Goal: Information Seeking & Learning: Find specific fact

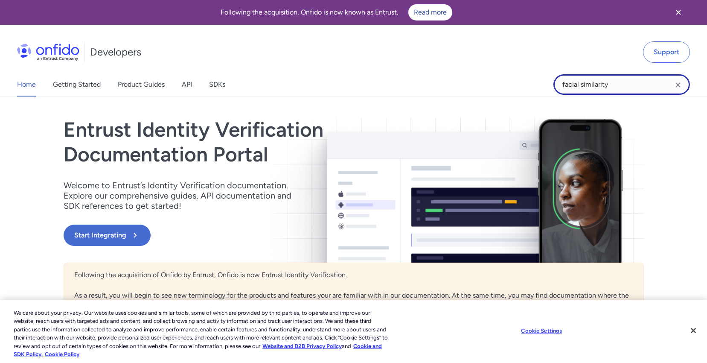
click at [592, 84] on input "facial similarity" at bounding box center [622, 84] width 137 height 20
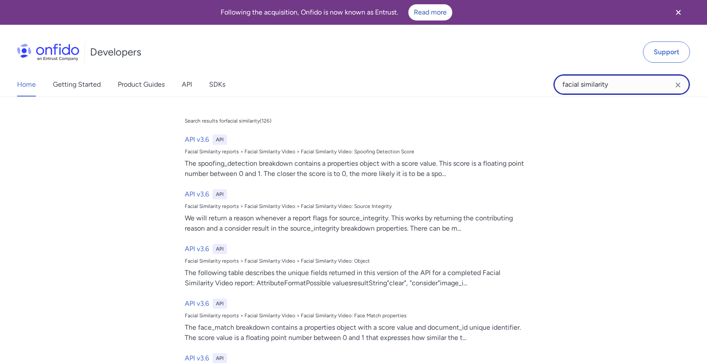
click at [592, 84] on input "facial similarity" at bounding box center [622, 84] width 137 height 20
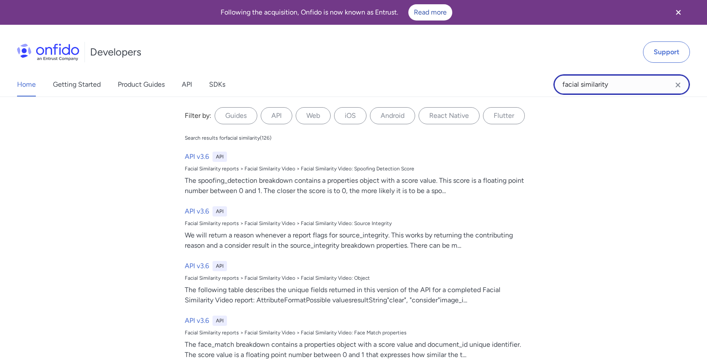
click at [592, 84] on input "facial similarity" at bounding box center [622, 84] width 137 height 20
paste input "unable to retrieve or access required user permissions"
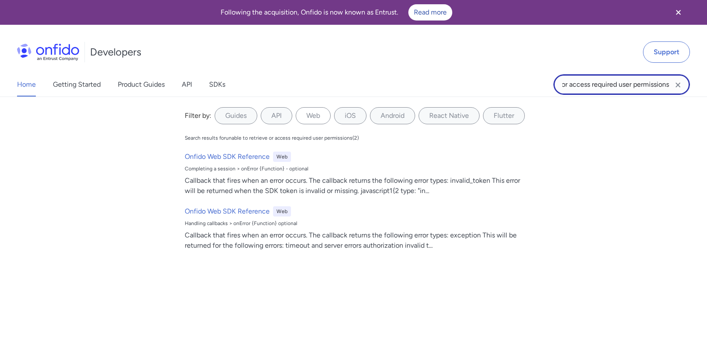
type input "unable to retrieve or access required user permissions"
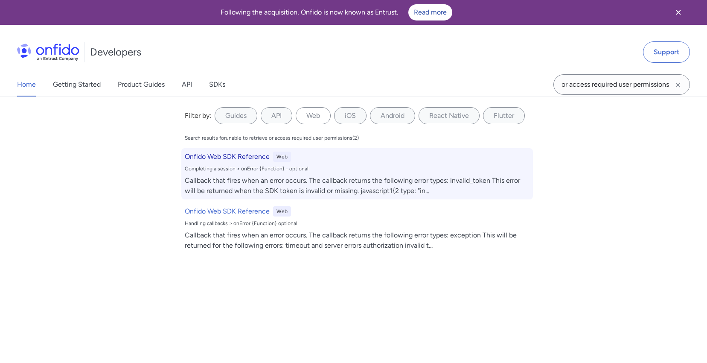
scroll to position [0, 0]
click at [232, 157] on h6 "Onfido Web SDK Reference" at bounding box center [227, 157] width 85 height 10
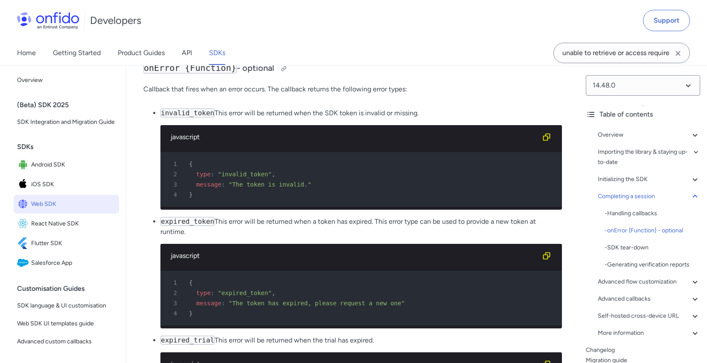
click at [459, 76] on h3 "onError {Function} - optional" at bounding box center [352, 69] width 419 height 14
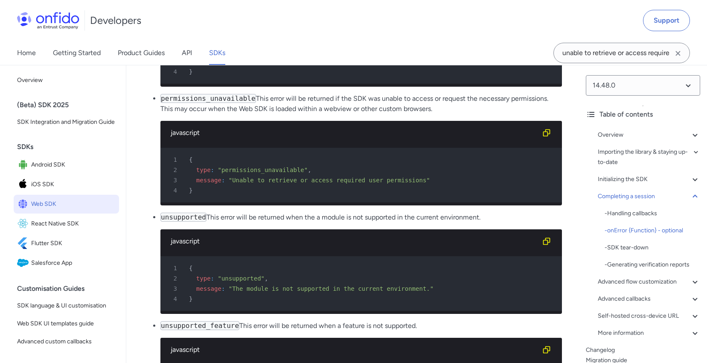
scroll to position [9240, 0]
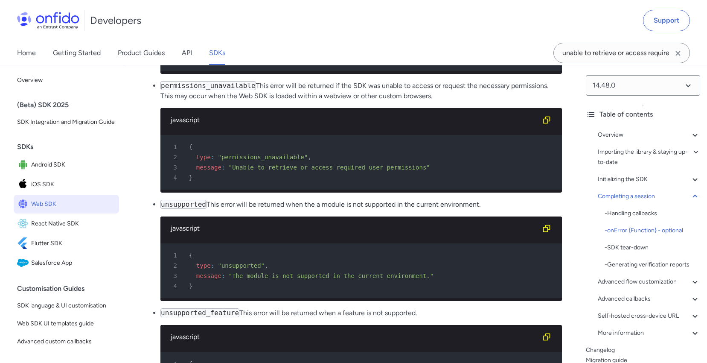
click at [399, 132] on div "javascript" at bounding box center [361, 120] width 402 height 24
click at [280, 101] on p "permissions_unavailable This error will be returned if the SDK was unable to ac…" at bounding box center [361, 91] width 402 height 20
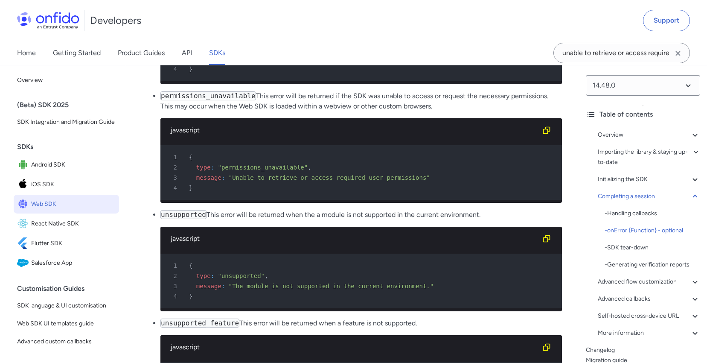
scroll to position [9227, 0]
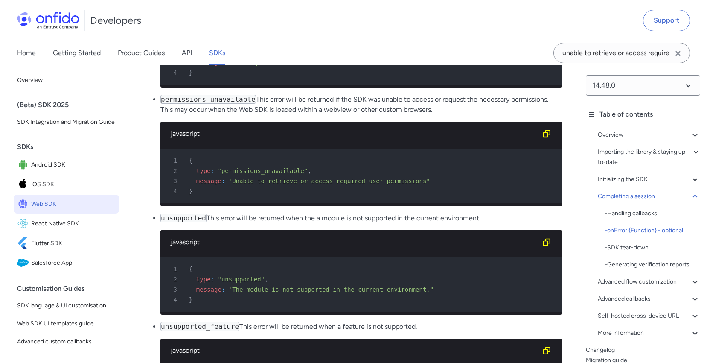
click at [353, 115] on p "permissions_unavailable This error will be returned if the SDK was unable to ac…" at bounding box center [361, 104] width 402 height 20
drag, startPoint x: 430, startPoint y: 140, endPoint x: 227, endPoint y: 138, distance: 203.2
click at [227, 115] on p "permissions_unavailable This error will be returned if the SDK was unable to ac…" at bounding box center [361, 104] width 402 height 20
copy p "the Web SDK is loaded within a webview or other custom browsers"
